Goal: Book appointment/travel/reservation

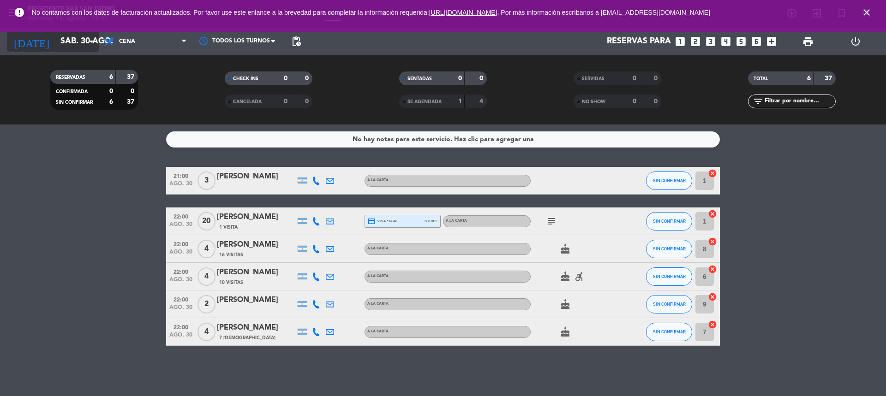
click at [94, 38] on icon "arrow_drop_down" at bounding box center [91, 41] width 11 height 11
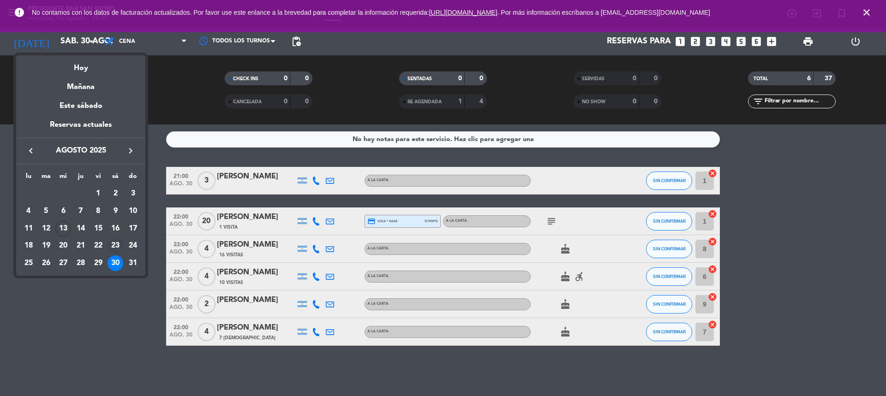
click at [118, 243] on div "23" at bounding box center [116, 246] width 16 height 16
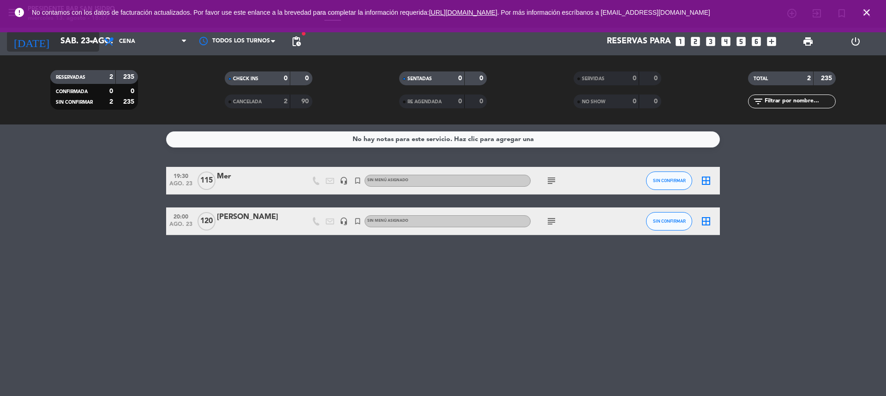
click at [90, 43] on icon "arrow_drop_down" at bounding box center [91, 41] width 11 height 11
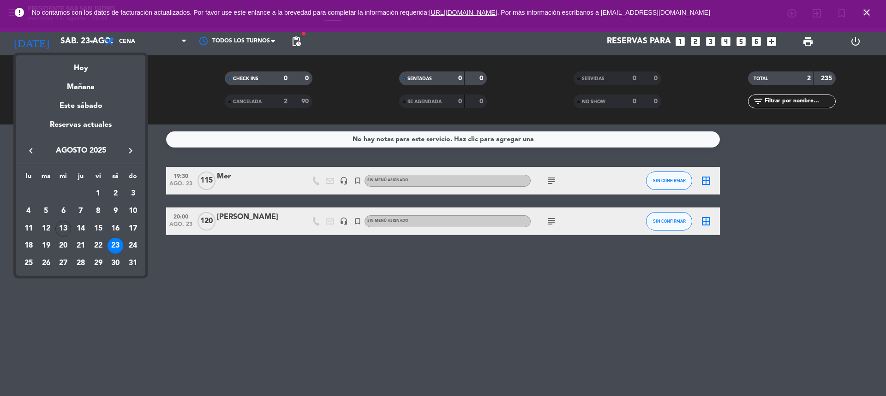
click at [94, 40] on div at bounding box center [443, 198] width 886 height 396
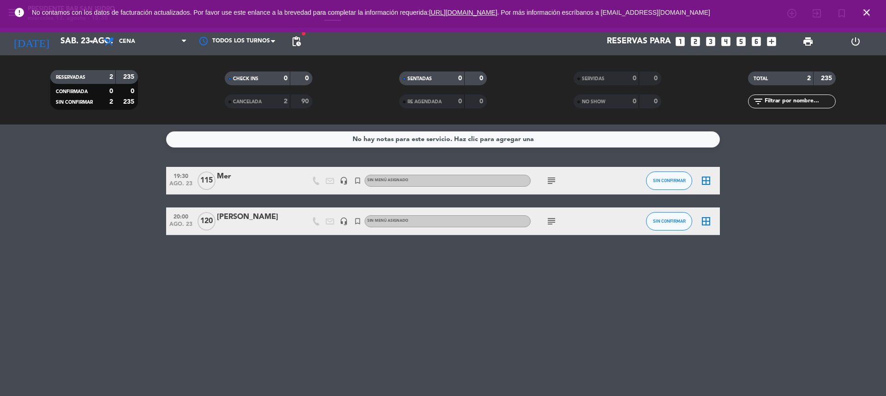
click at [94, 40] on icon "arrow_drop_down" at bounding box center [91, 41] width 11 height 11
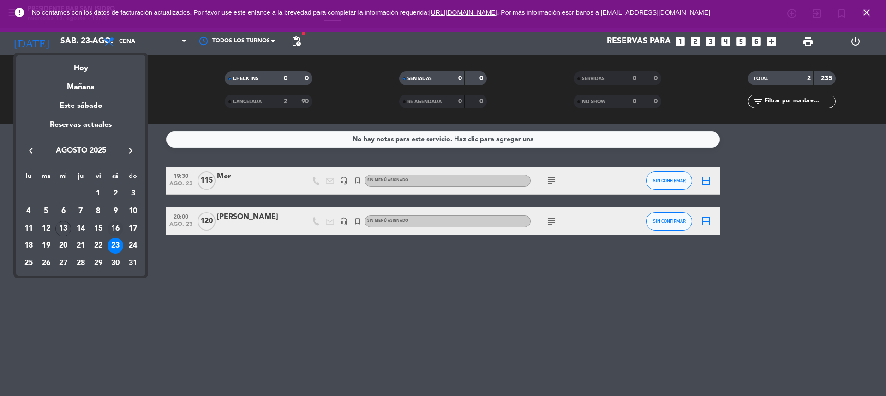
click at [119, 226] on div "16" at bounding box center [116, 229] width 16 height 16
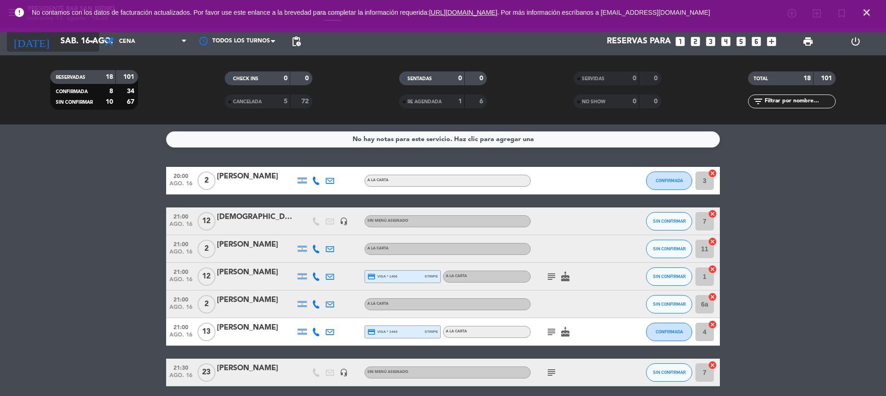
click at [91, 45] on icon "arrow_drop_down" at bounding box center [91, 41] width 11 height 11
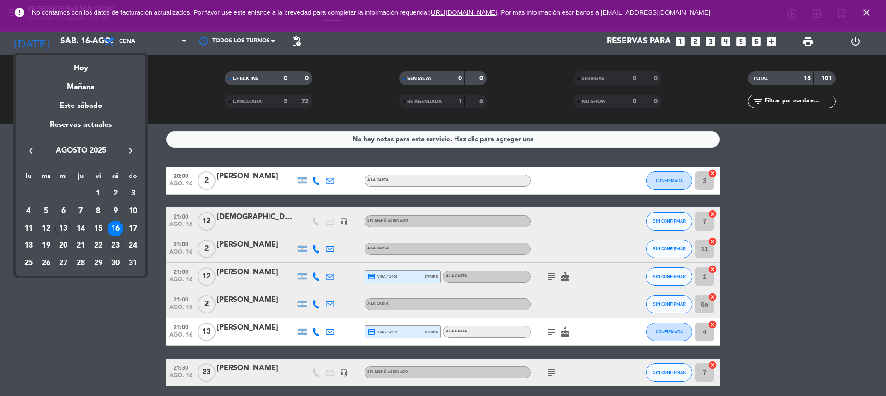
click at [115, 245] on div "23" at bounding box center [116, 246] width 16 height 16
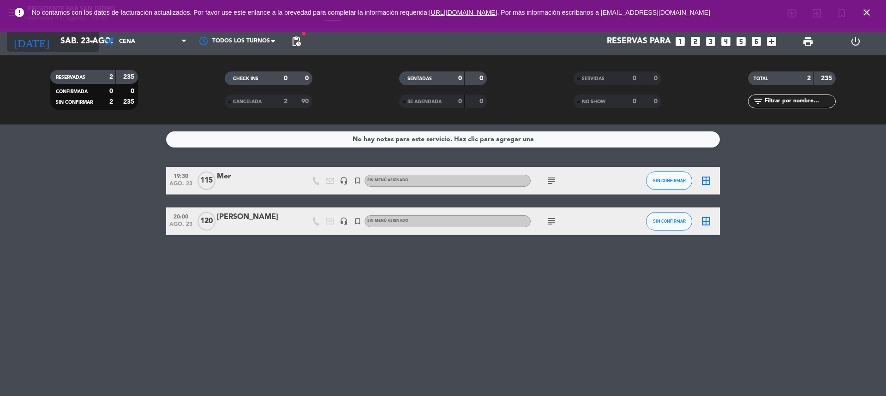
click at [94, 42] on icon "arrow_drop_down" at bounding box center [91, 41] width 11 height 11
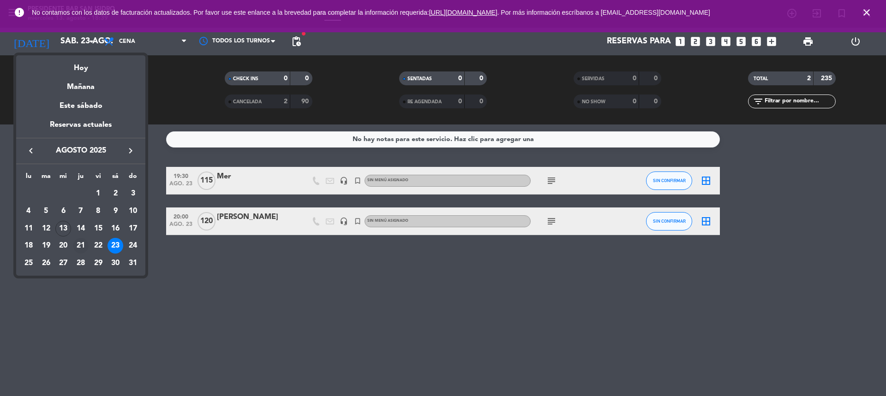
click at [83, 245] on div "21" at bounding box center [81, 246] width 16 height 16
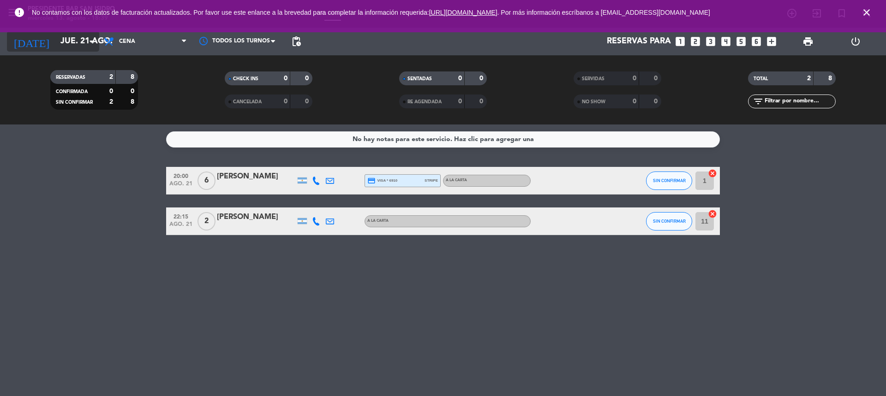
click at [91, 41] on icon "arrow_drop_down" at bounding box center [91, 41] width 11 height 11
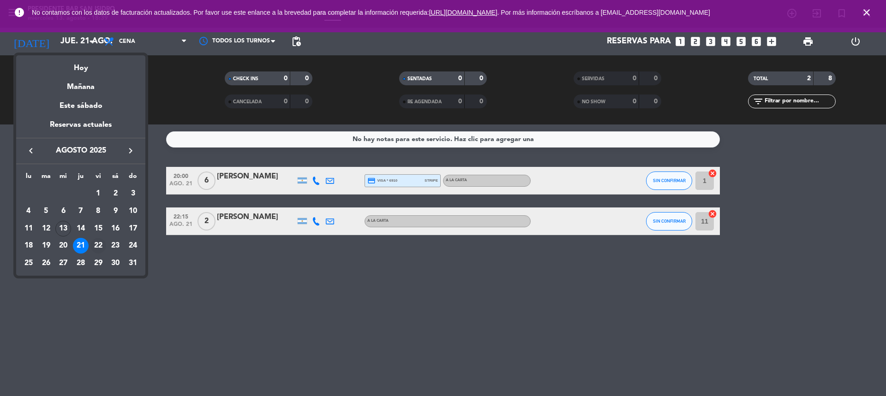
click at [96, 241] on div "22" at bounding box center [98, 246] width 16 height 16
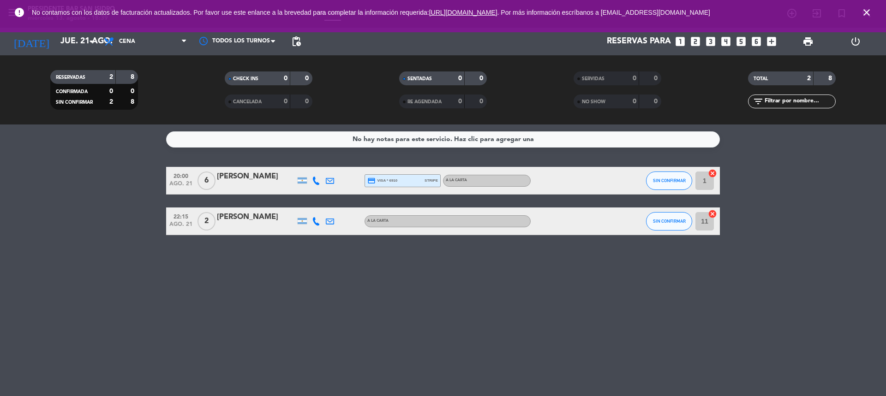
type input "vie. 22 ago."
